Goal: Transaction & Acquisition: Purchase product/service

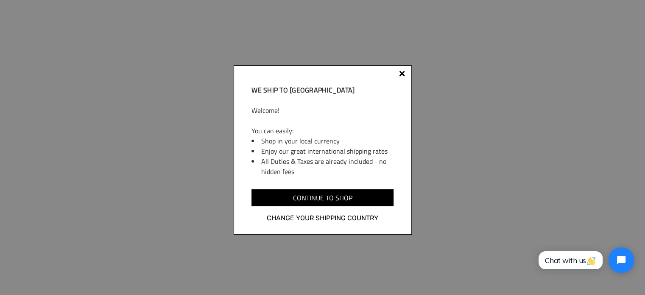
click at [400, 71] on div "We ship to Australia Welcome! You can easily: Shop in your local currency Enjoy…" at bounding box center [323, 149] width 178 height 169
click at [403, 71] on div at bounding box center [402, 73] width 6 height 6
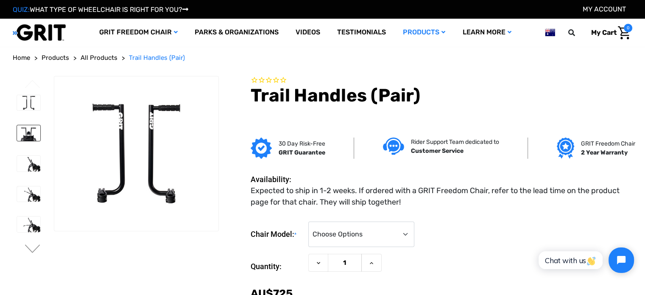
click at [30, 139] on img at bounding box center [28, 133] width 23 height 16
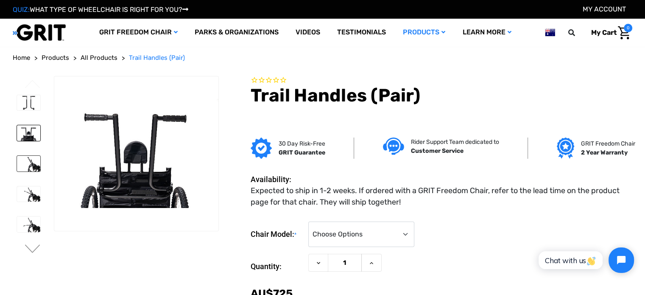
click at [32, 157] on img at bounding box center [28, 164] width 23 height 16
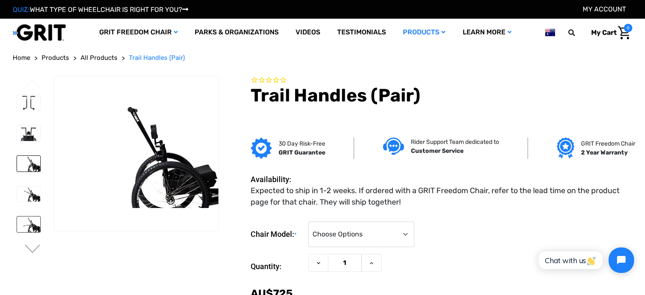
click at [23, 220] on img at bounding box center [28, 224] width 23 height 16
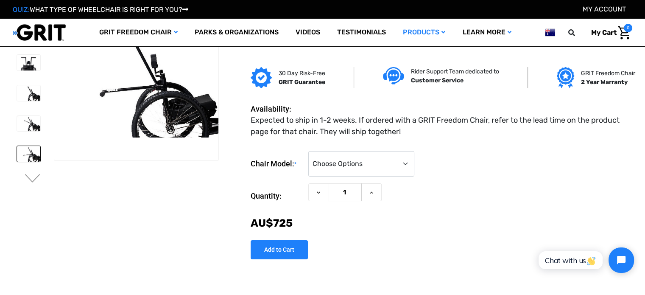
scroll to position [17, 0]
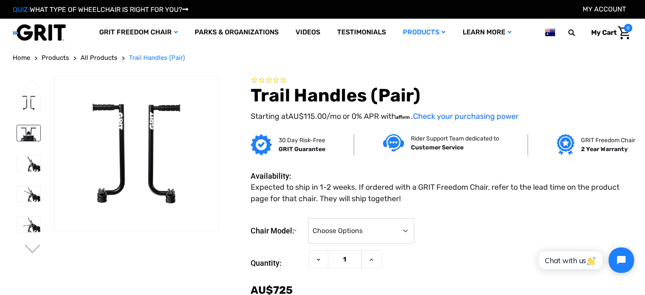
click at [25, 137] on img at bounding box center [28, 133] width 23 height 16
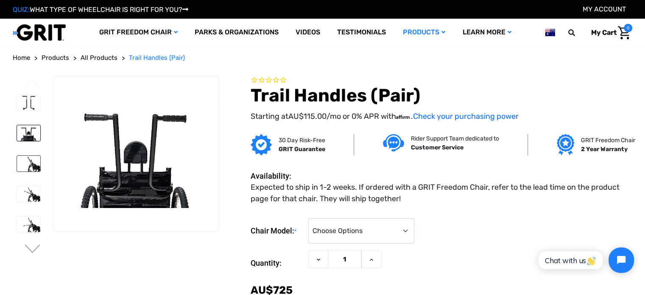
click at [37, 162] on img at bounding box center [28, 164] width 23 height 16
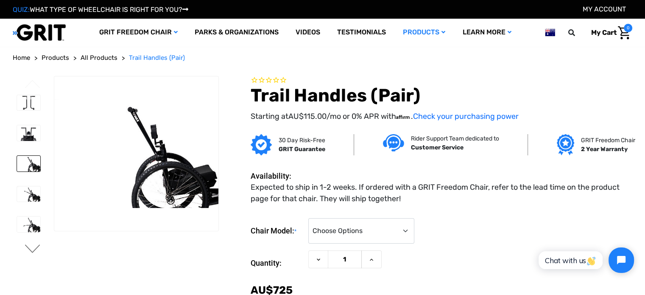
click at [30, 252] on button "Next" at bounding box center [33, 249] width 18 height 10
click at [30, 217] on img at bounding box center [28, 224] width 23 height 15
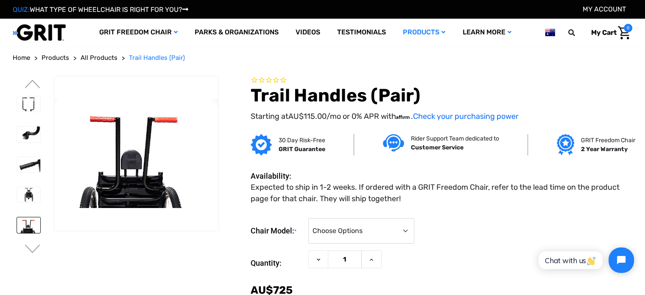
click at [30, 217] on img at bounding box center [28, 224] width 23 height 15
click at [32, 199] on img at bounding box center [28, 194] width 23 height 15
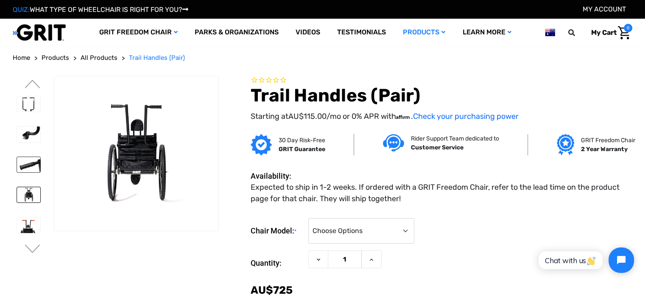
click at [29, 157] on img at bounding box center [28, 164] width 23 height 15
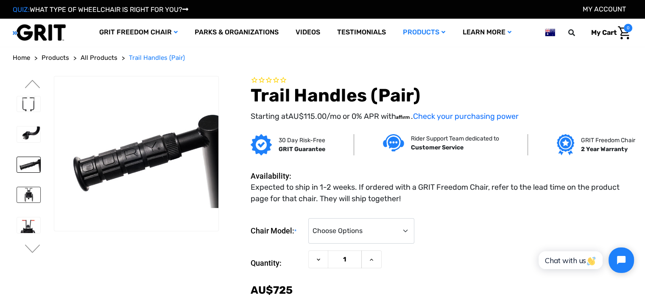
click at [31, 193] on img at bounding box center [28, 194] width 23 height 15
